Goal: Navigation & Orientation: Find specific page/section

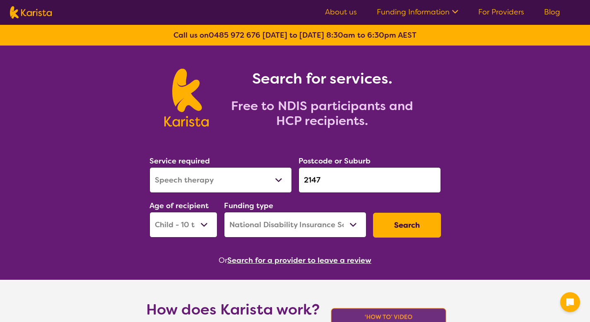
select select "Speech therapy"
select select "CH"
select select "NDIS"
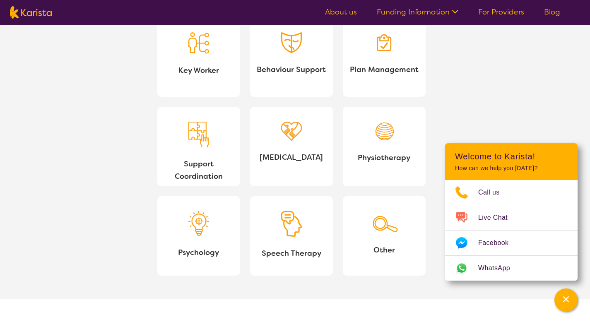
scroll to position [808, 0]
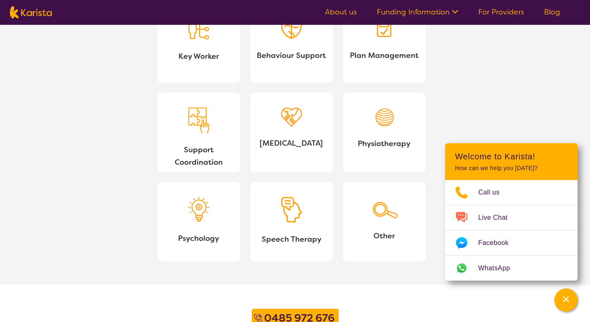
click at [294, 141] on span "[MEDICAL_DATA]" at bounding box center [292, 143] width 70 height 12
click at [199, 215] on img at bounding box center [198, 209] width 21 height 25
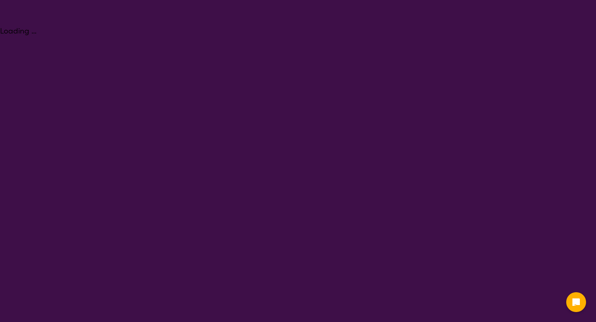
select select "[MEDICAL_DATA]"
select select "CH"
select select "NDIS"
select select "[MEDICAL_DATA]"
select select "CH"
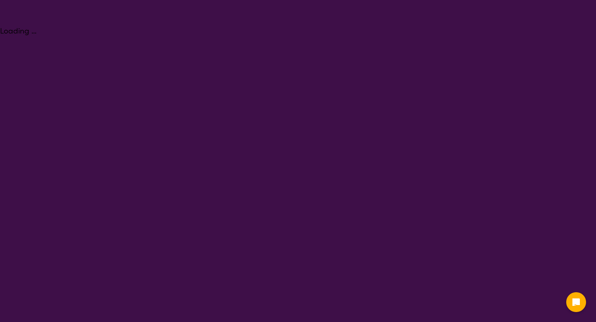
select select "NDIS"
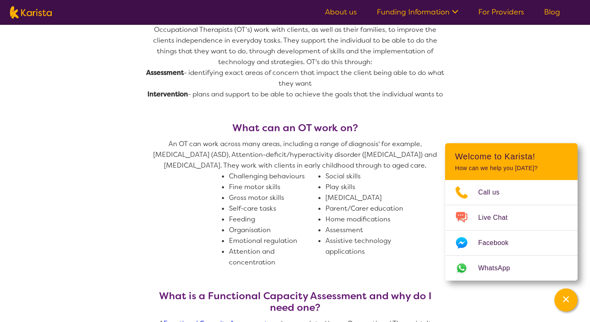
scroll to position [381, 0]
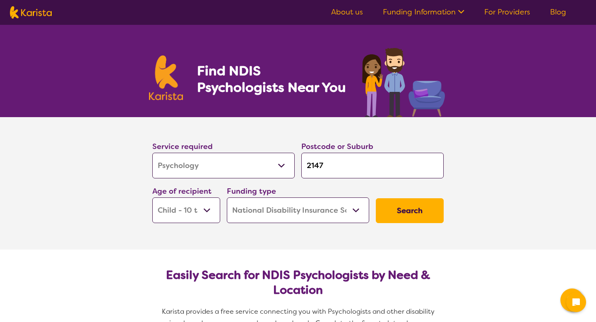
select select "Psychology"
select select "CH"
select select "NDIS"
select select "Psychology"
select select "CH"
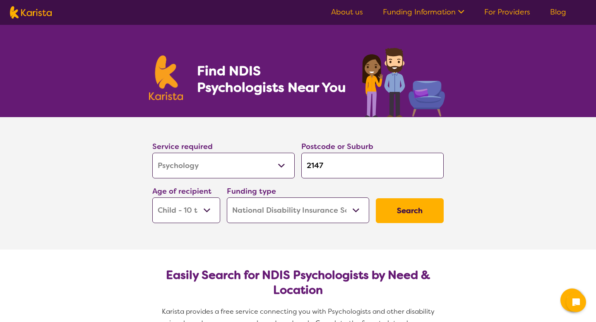
select select "NDIS"
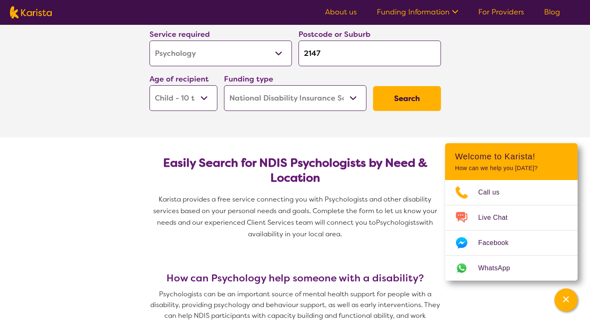
scroll to position [115, 0]
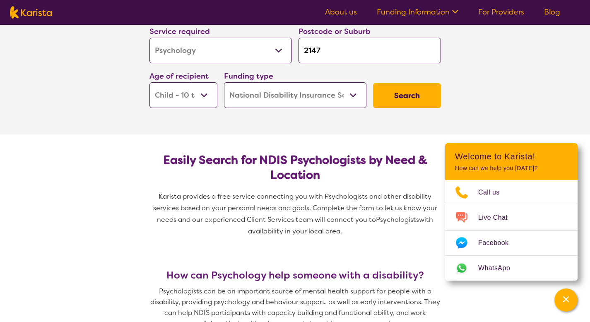
click at [44, 17] on img at bounding box center [31, 12] width 42 height 12
select select "Psychology"
select select "CH"
select select "NDIS"
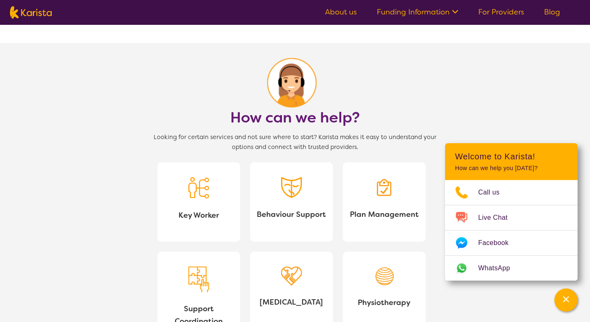
scroll to position [786, 0]
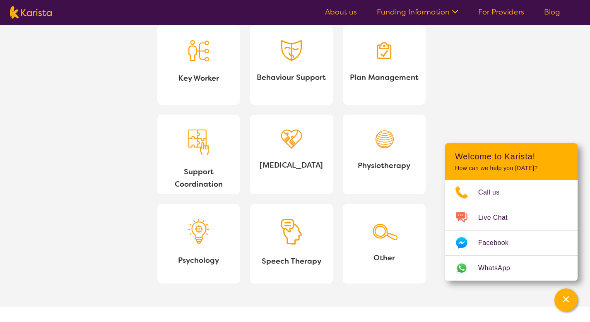
click at [292, 153] on link "[MEDICAL_DATA]" at bounding box center [291, 155] width 83 height 80
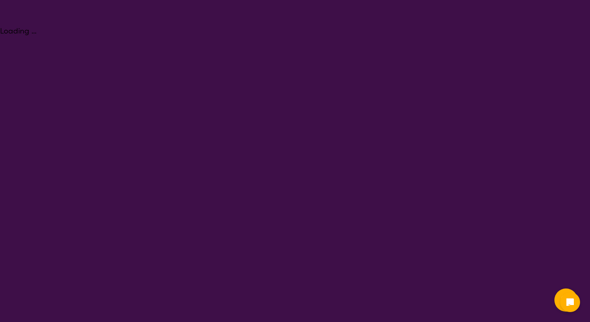
select select "[MEDICAL_DATA]"
select select "CH"
select select "NDIS"
select select "[MEDICAL_DATA]"
select select "CH"
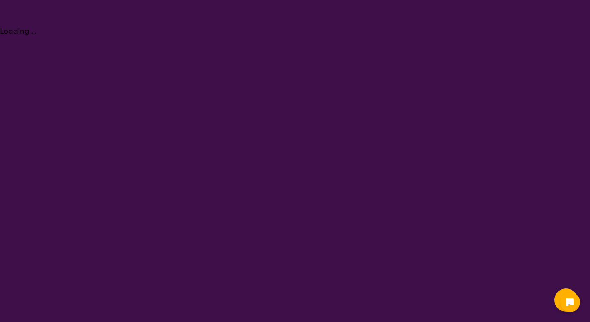
select select "NDIS"
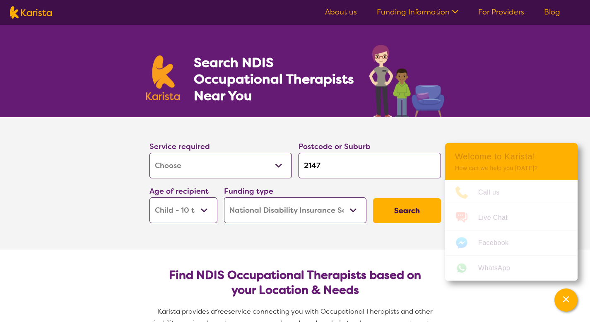
click at [28, 12] on img at bounding box center [31, 12] width 42 height 12
select select "[MEDICAL_DATA]"
select select "CH"
select select "NDIS"
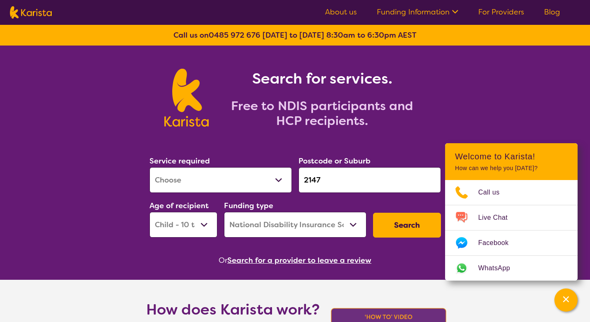
click at [485, 11] on link "For Providers" at bounding box center [501, 12] width 46 height 10
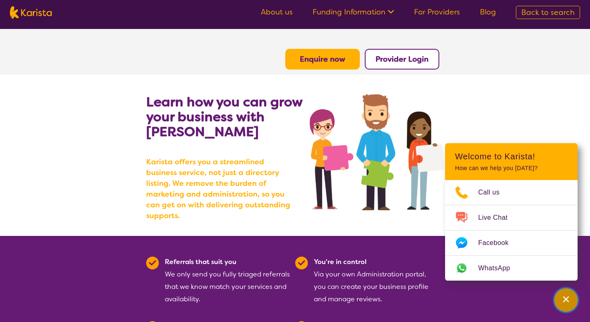
click at [566, 294] on div "Channel Menu" at bounding box center [566, 300] width 17 height 18
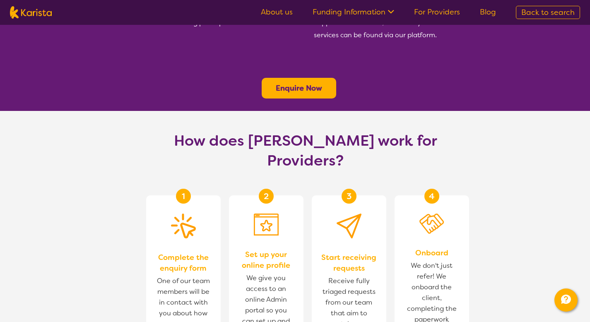
click at [312, 83] on b "Enquire Now" at bounding box center [299, 88] width 46 height 10
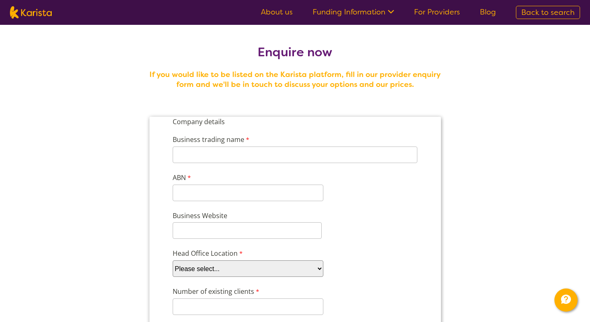
click at [526, 9] on span "Back to search" at bounding box center [547, 12] width 53 height 10
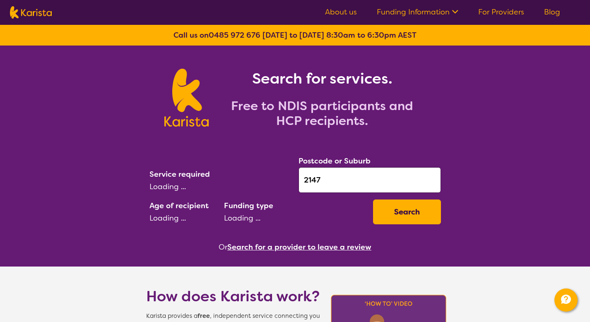
select select "[MEDICAL_DATA]"
select select "CH"
select select "NDIS"
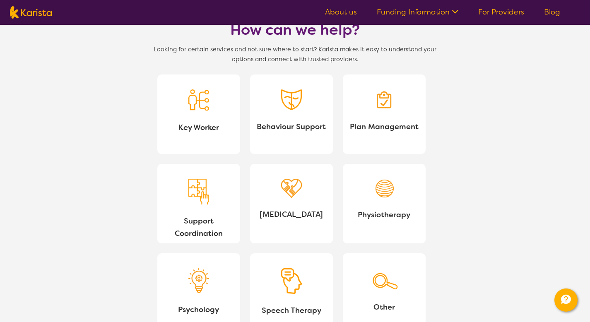
scroll to position [1067, 0]
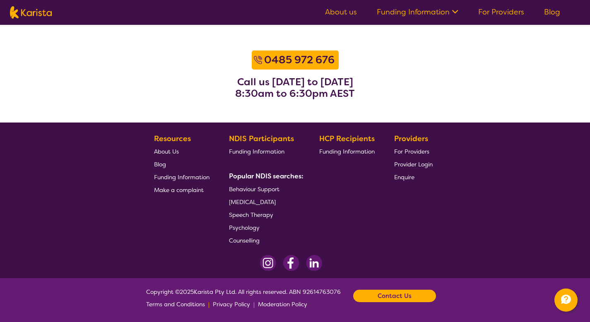
click at [415, 161] on span "Provider Login" at bounding box center [413, 164] width 39 height 7
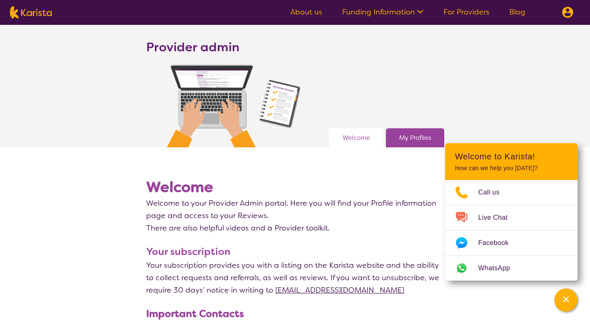
click at [414, 143] on link "My Profiles" at bounding box center [415, 138] width 32 height 12
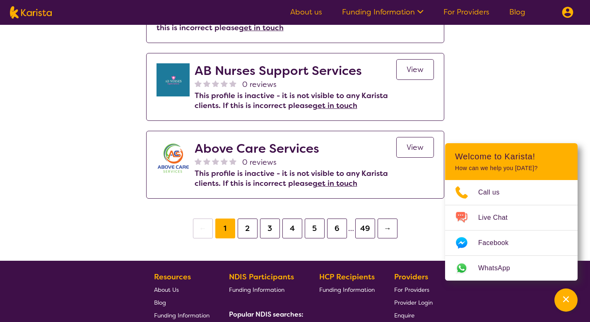
scroll to position [1441, 0]
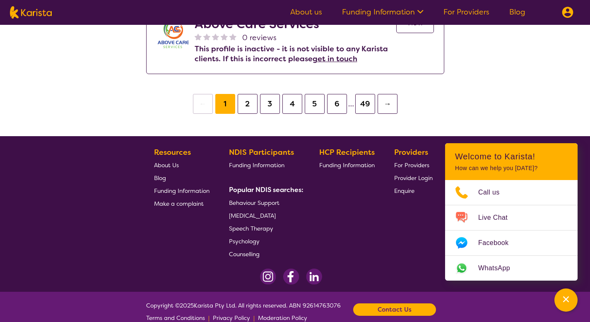
click at [338, 96] on button "6" at bounding box center [337, 104] width 20 height 20
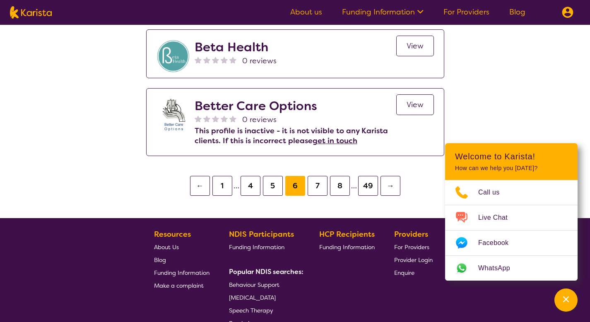
click at [339, 183] on button "8" at bounding box center [340, 186] width 20 height 20
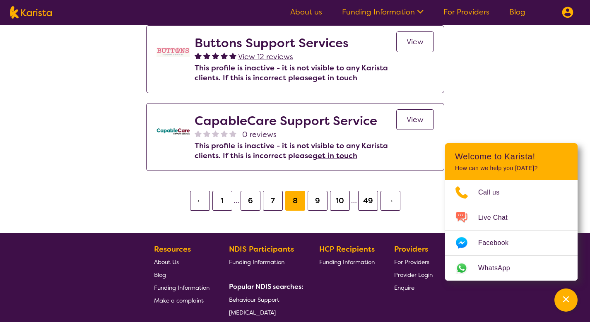
scroll to position [1362, 0]
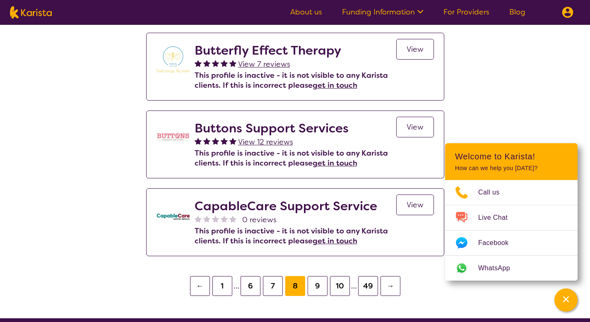
click at [331, 276] on button "10" at bounding box center [340, 286] width 20 height 20
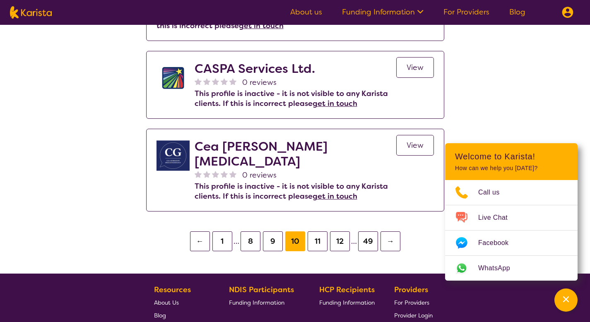
click at [332, 232] on button "12" at bounding box center [340, 242] width 20 height 20
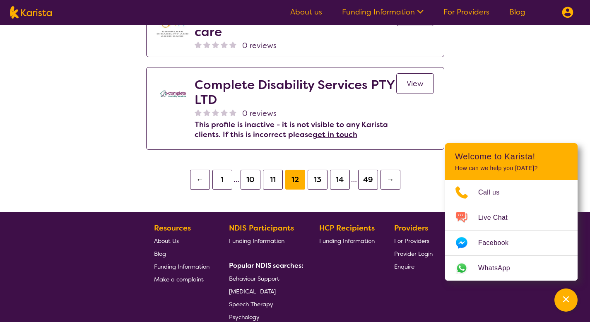
click at [336, 170] on button "14" at bounding box center [340, 180] width 20 height 20
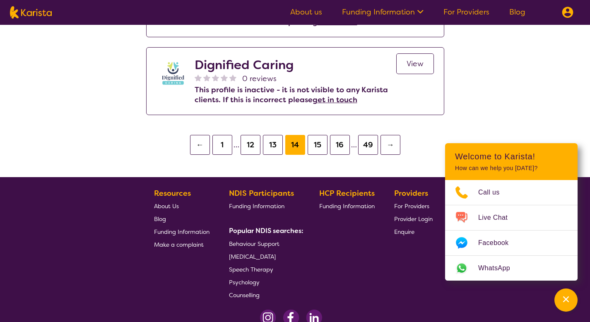
click at [343, 135] on button "16" at bounding box center [340, 145] width 20 height 20
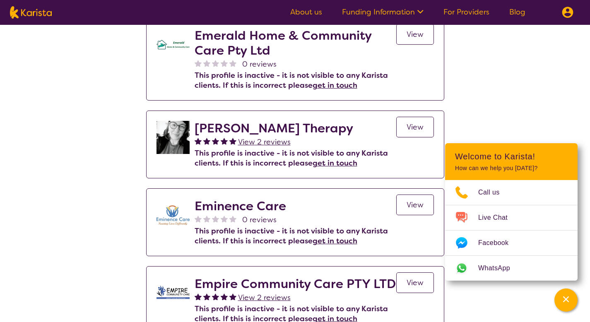
scroll to position [1485, 0]
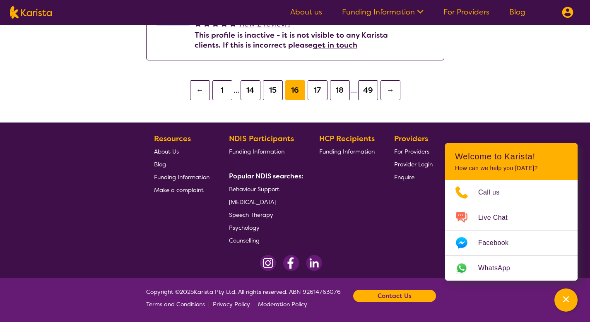
click at [334, 90] on button "18" at bounding box center [340, 90] width 20 height 20
